Goal: Information Seeking & Learning: Understand process/instructions

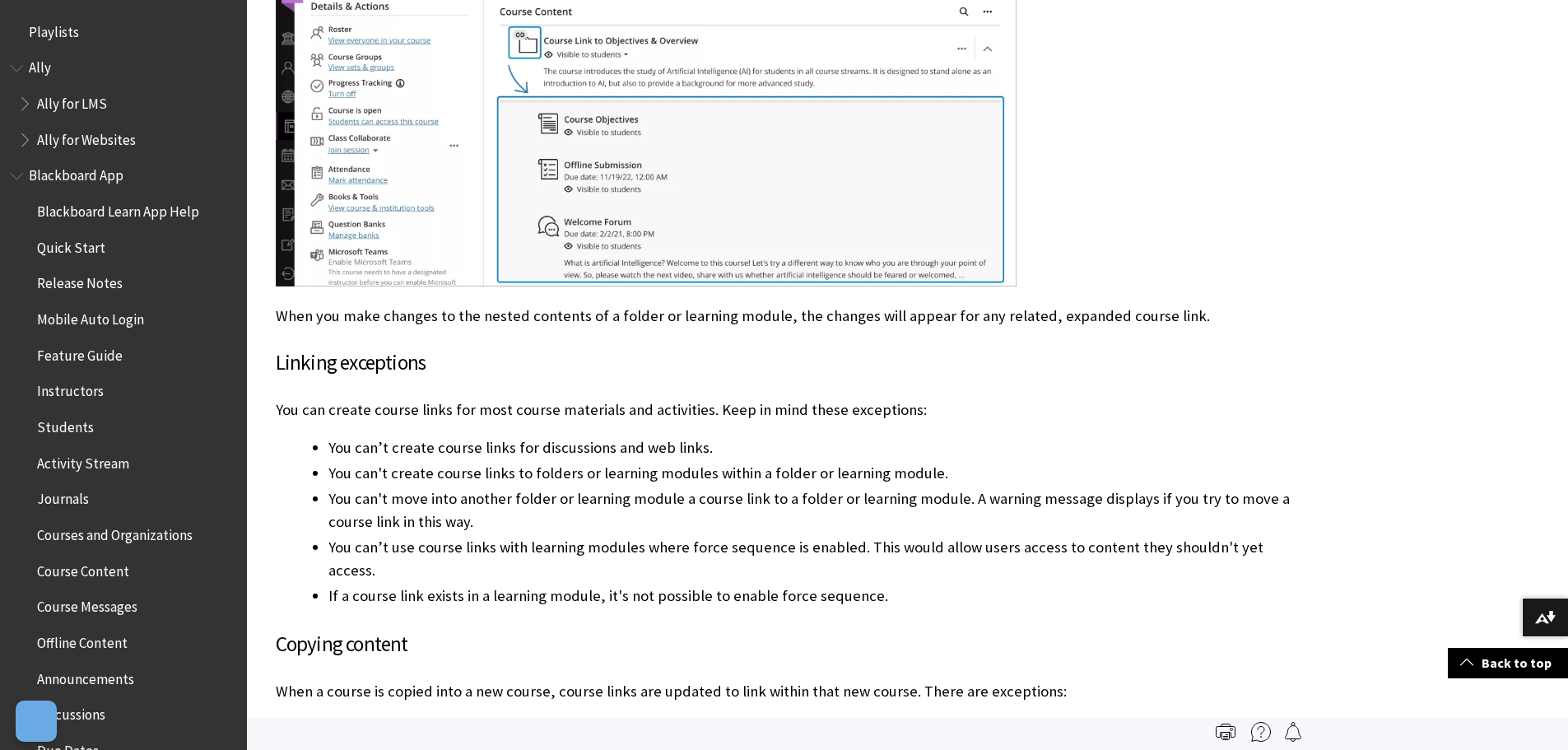
scroll to position [2910, 0]
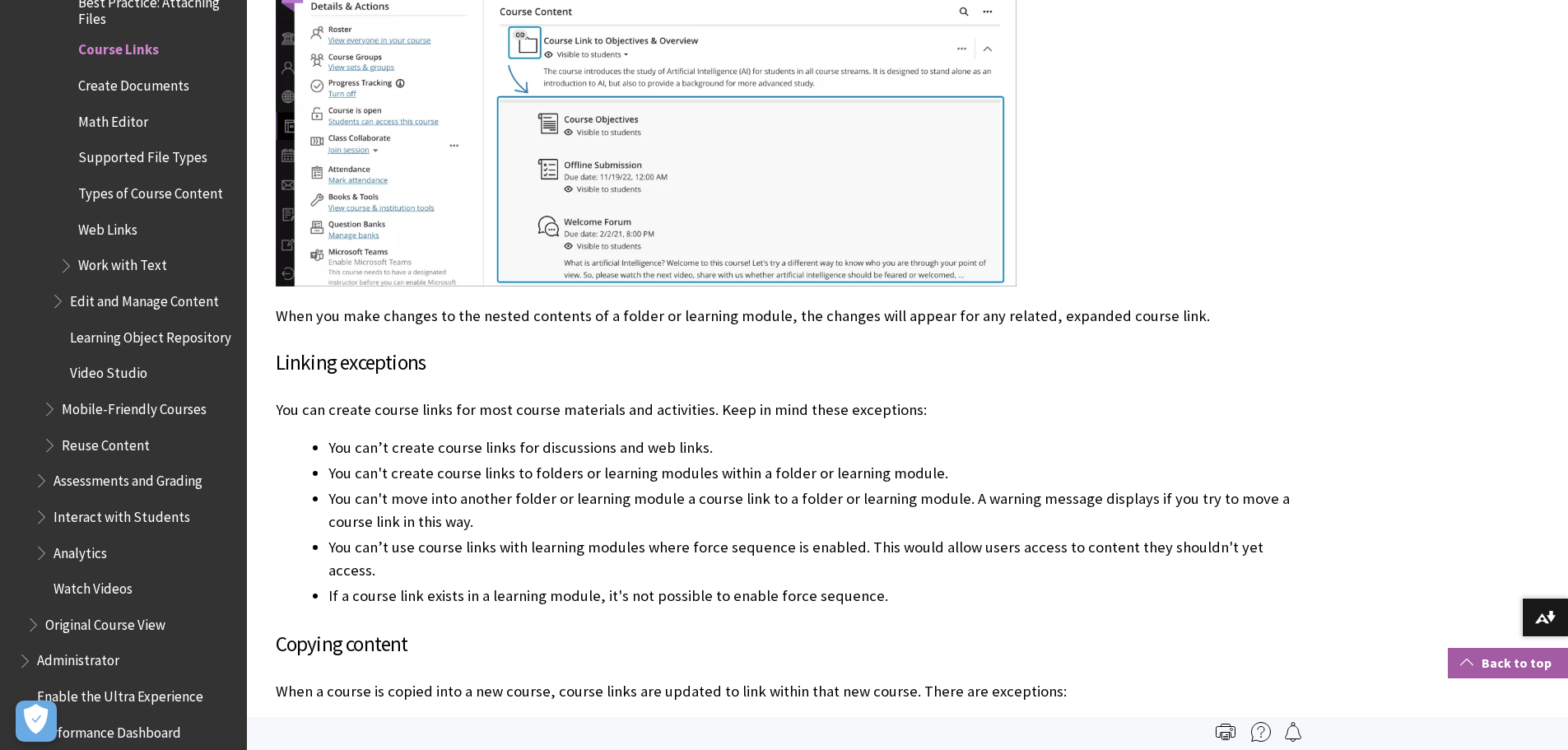
click at [1521, 669] on link "Back to top" at bounding box center [1507, 663] width 120 height 30
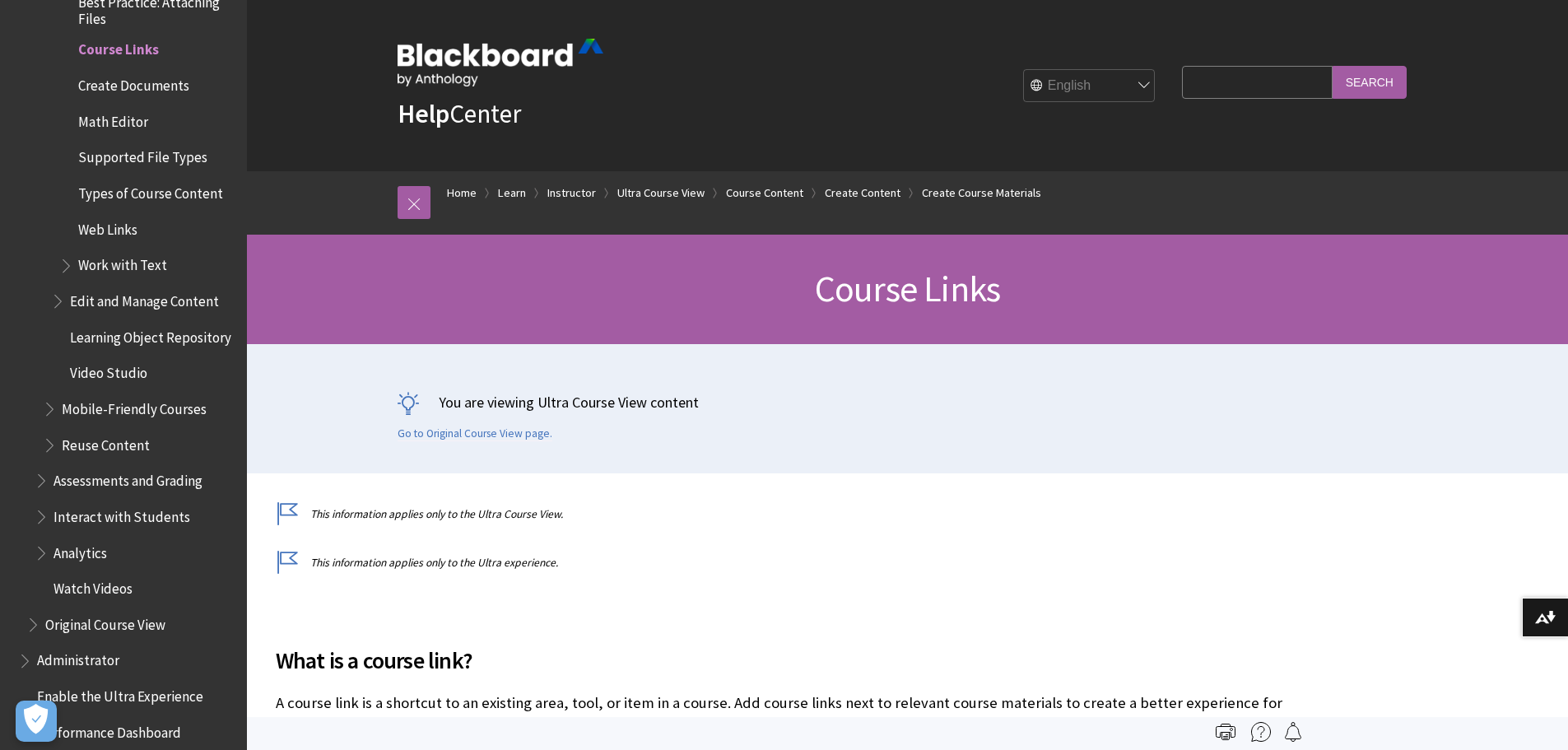
click at [1204, 75] on input "Search Query" at bounding box center [1256, 81] width 150 height 32
type input "class roster"
click at [1332, 66] on input "Search" at bounding box center [1369, 81] width 74 height 32
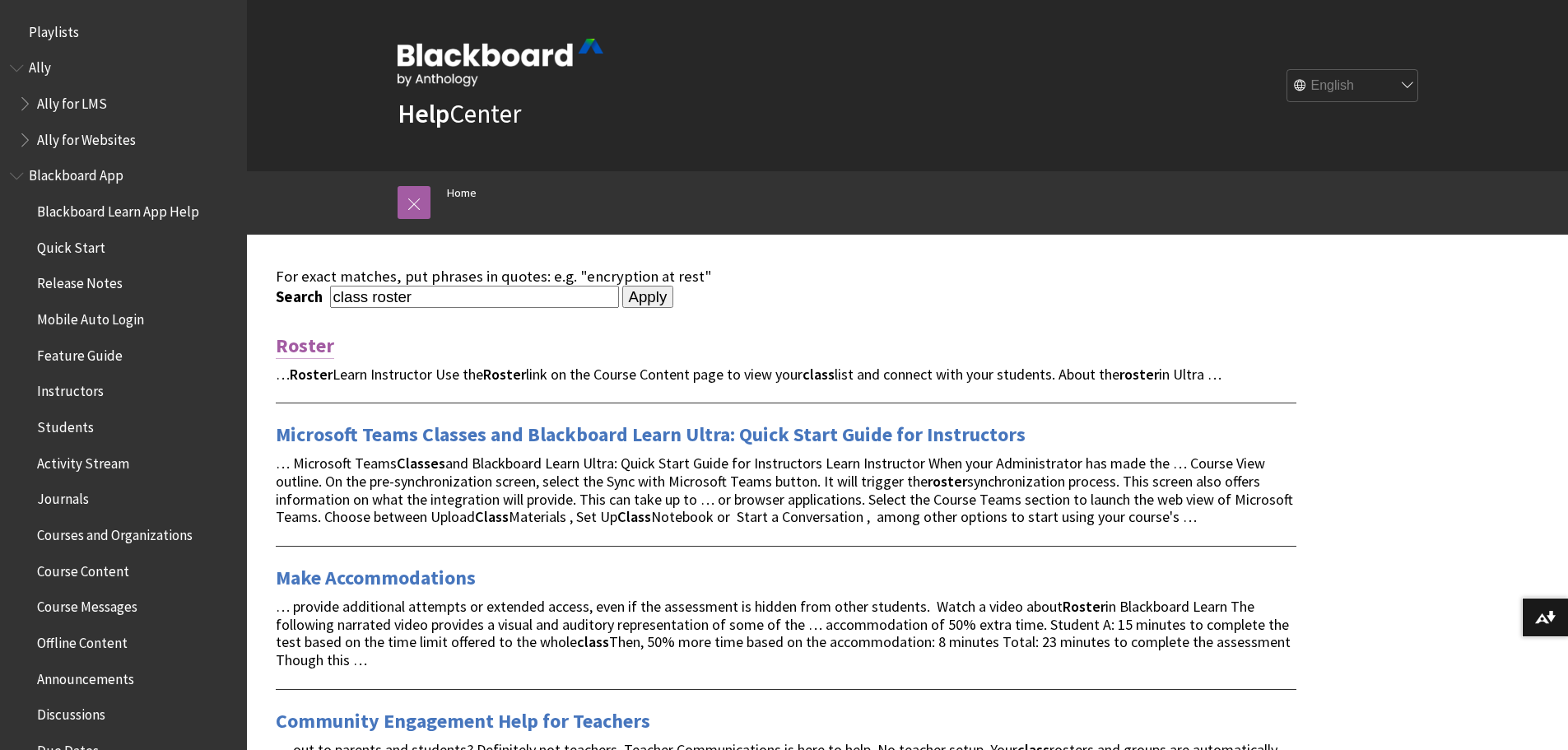
click at [312, 346] on link "Roster" at bounding box center [305, 346] width 59 height 26
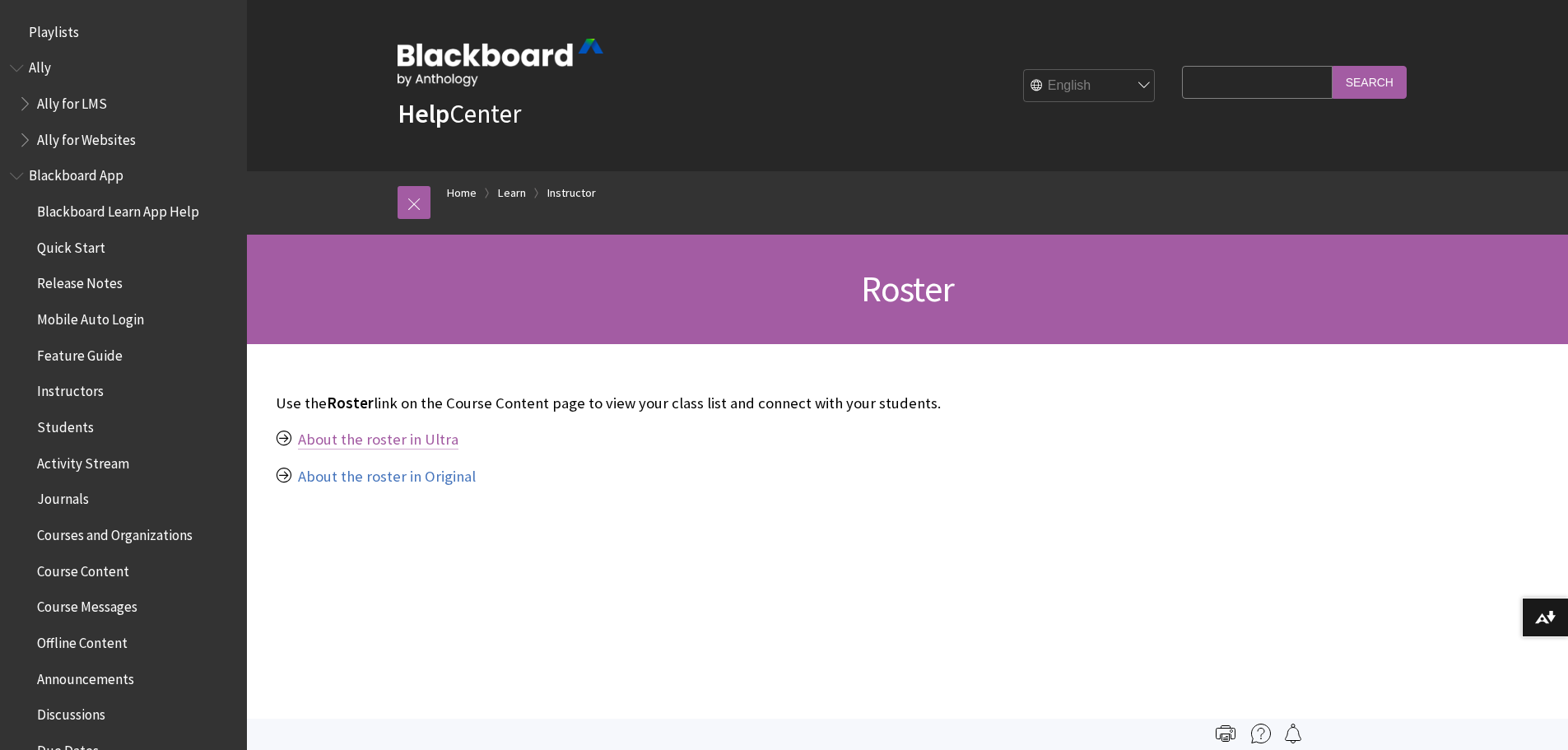
click at [373, 442] on link "About the roster in Ultra" at bounding box center [378, 440] width 161 height 20
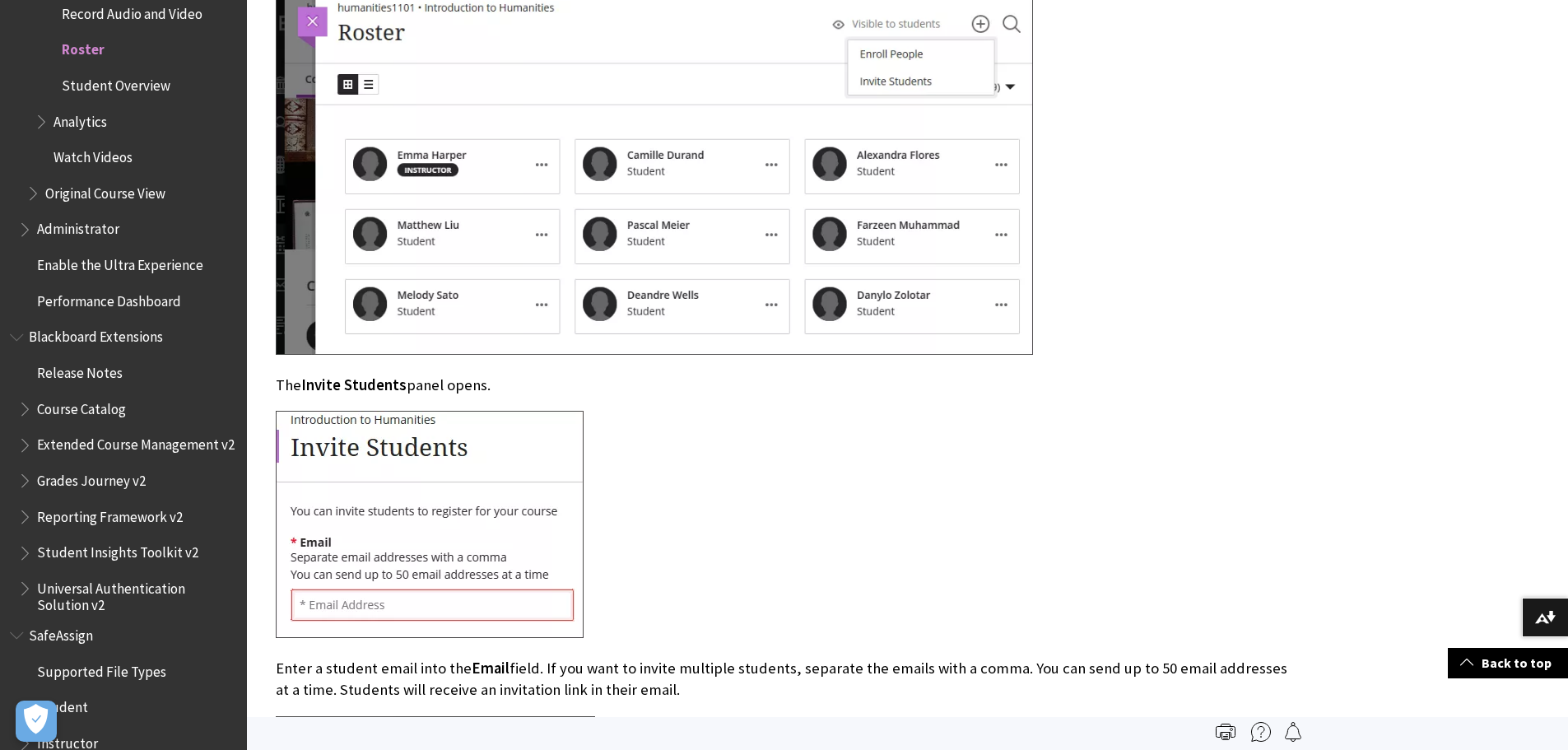
scroll to position [3786, 0]
